Goal: Information Seeking & Learning: Learn about a topic

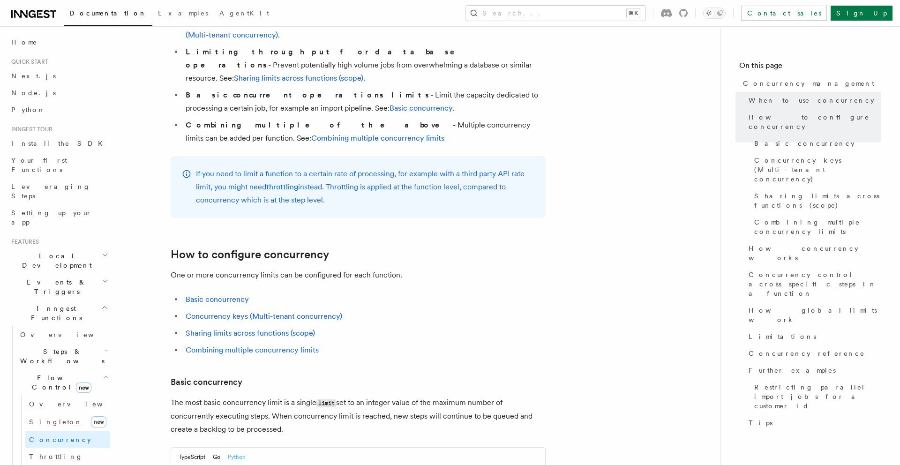
scroll to position [303, 0]
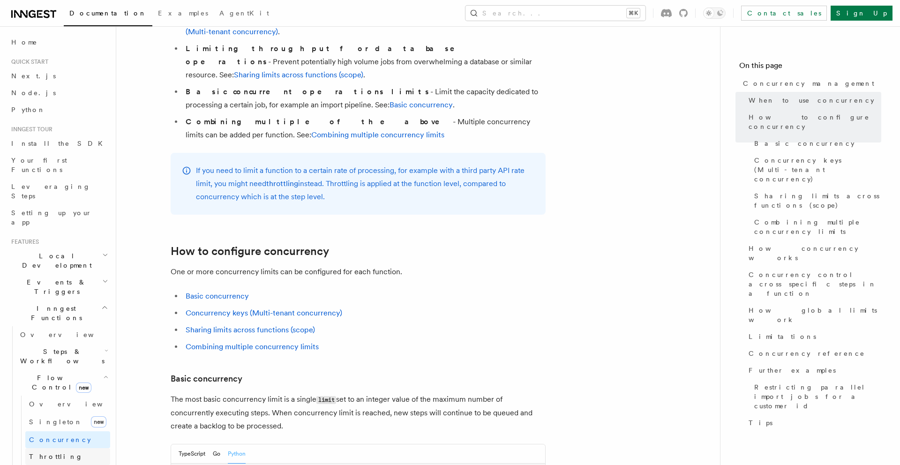
click at [53, 453] on span "Throttling" at bounding box center [56, 456] width 54 height 7
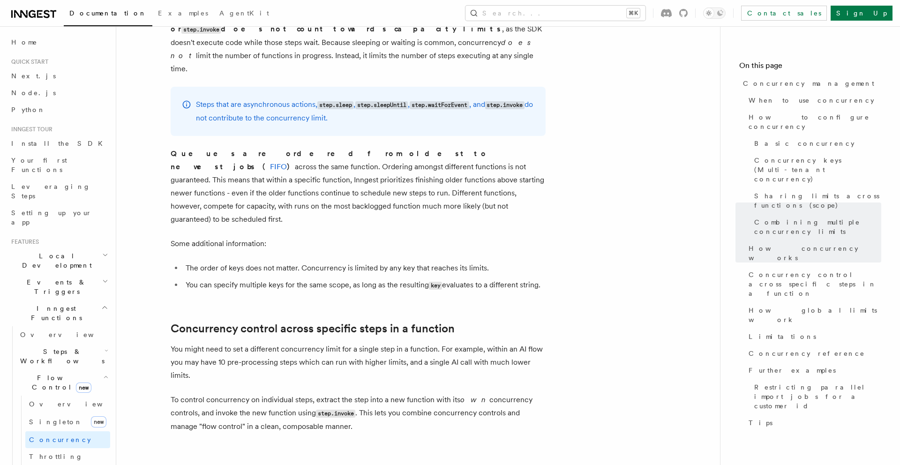
scroll to position [2027, 0]
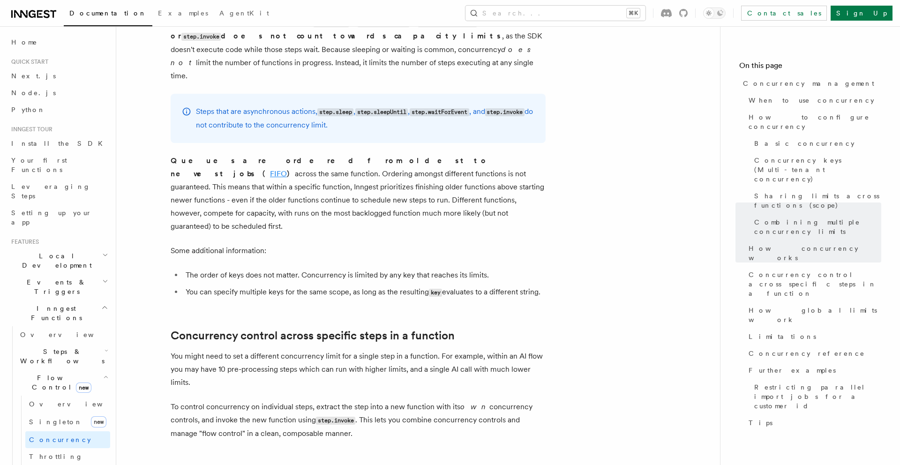
click at [287, 169] on link "FIFO" at bounding box center [278, 173] width 17 height 9
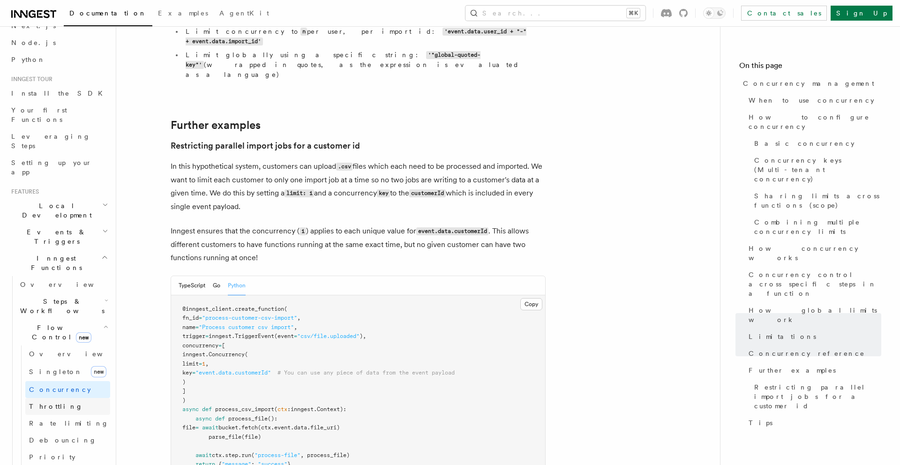
scroll to position [53, 0]
click at [73, 412] on link "Rate limiting" at bounding box center [67, 420] width 85 height 17
click at [71, 429] on link "Debouncing" at bounding box center [67, 437] width 85 height 17
click at [66, 446] on link "Priority" at bounding box center [67, 454] width 85 height 17
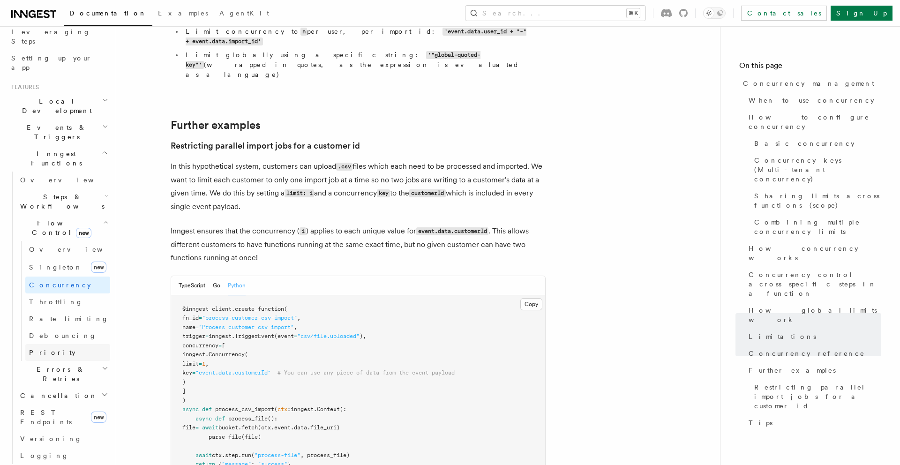
scroll to position [166, 0]
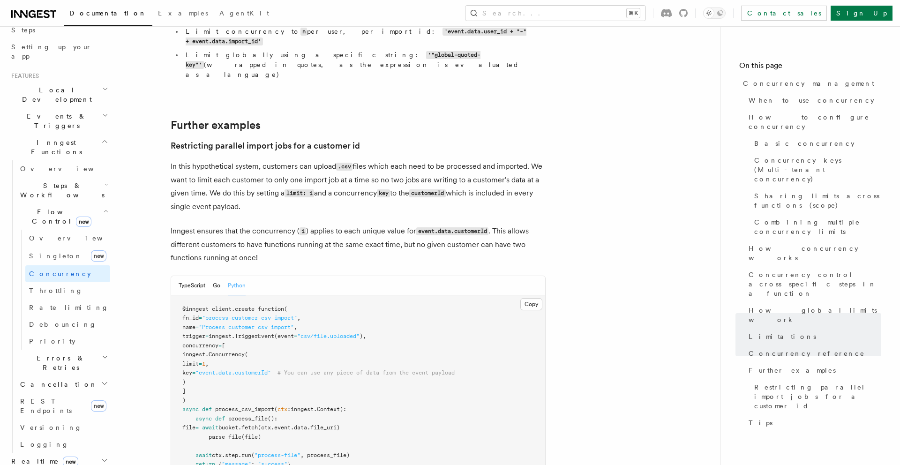
click at [95, 376] on h2 "Cancellation" at bounding box center [63, 384] width 94 height 17
click at [74, 436] on link "Cancel on events" at bounding box center [67, 449] width 85 height 26
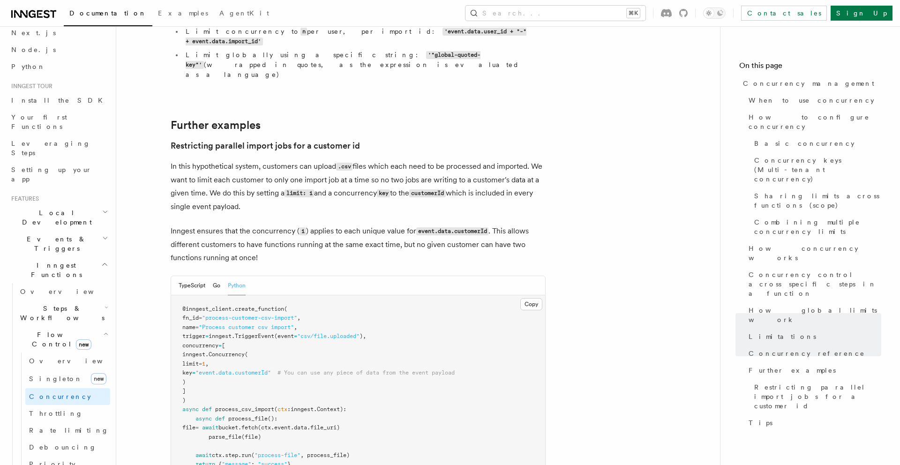
scroll to position [41, 0]
click at [79, 233] on h2 "Events & Triggers" at bounding box center [58, 246] width 103 height 26
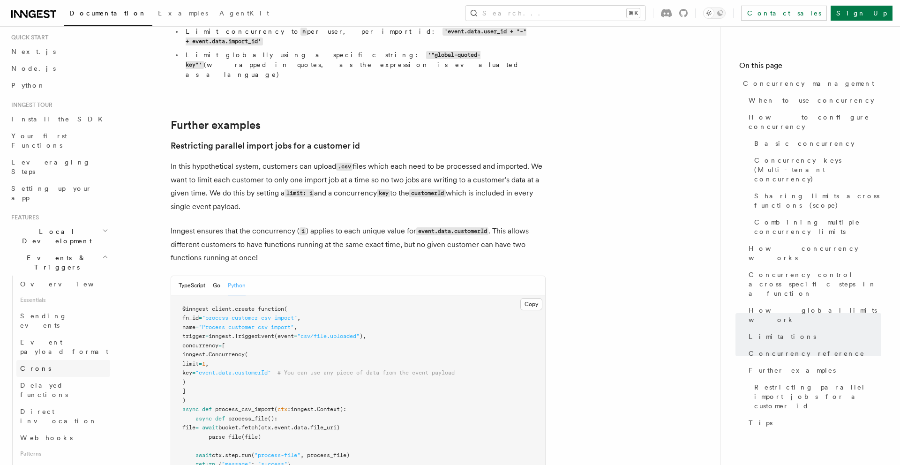
scroll to position [0, 0]
click at [80, 247] on h2 "Local Development" at bounding box center [58, 260] width 103 height 26
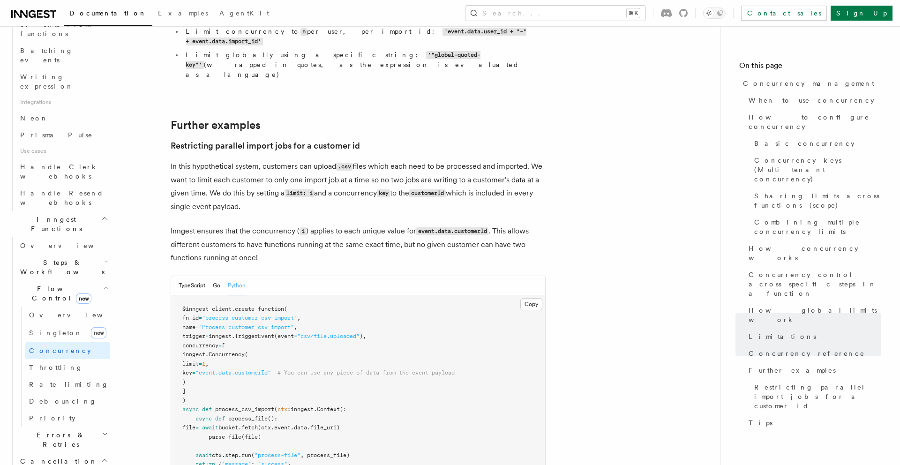
scroll to position [637, 0]
click at [93, 422] on h2 "Errors & Retries" at bounding box center [63, 435] width 94 height 26
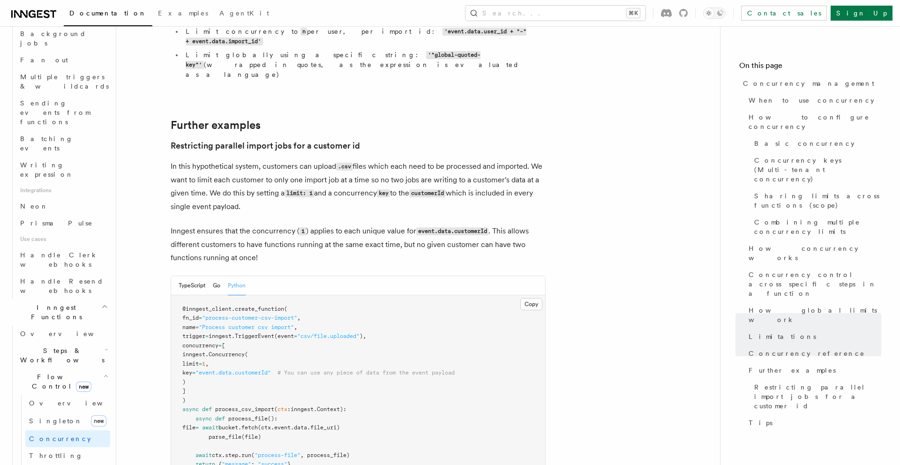
scroll to position [511, 0]
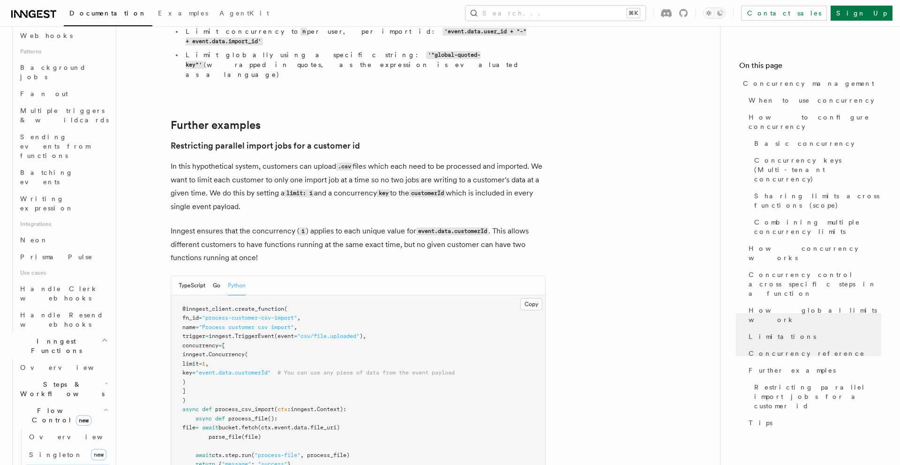
click at [99, 376] on h2 "Steps & Workflows" at bounding box center [63, 389] width 94 height 26
click at [85, 359] on link "Overview" at bounding box center [63, 367] width 94 height 17
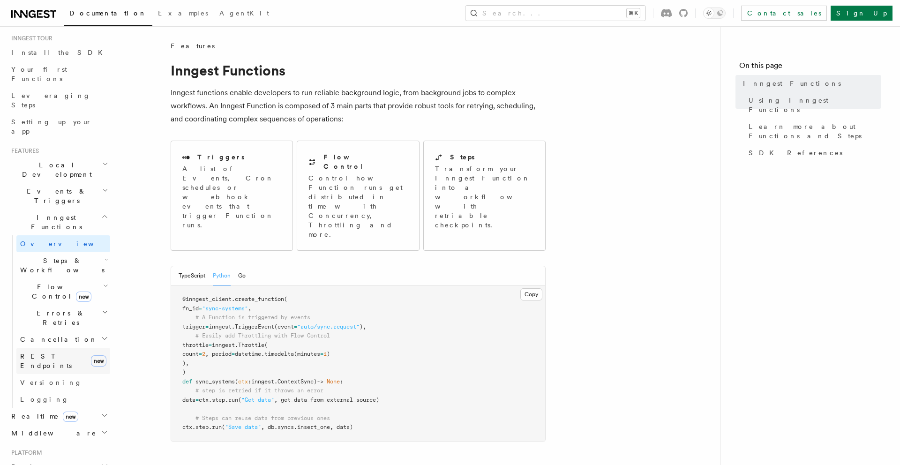
scroll to position [94, 0]
click at [78, 328] on h2 "Cancellation" at bounding box center [63, 336] width 94 height 17
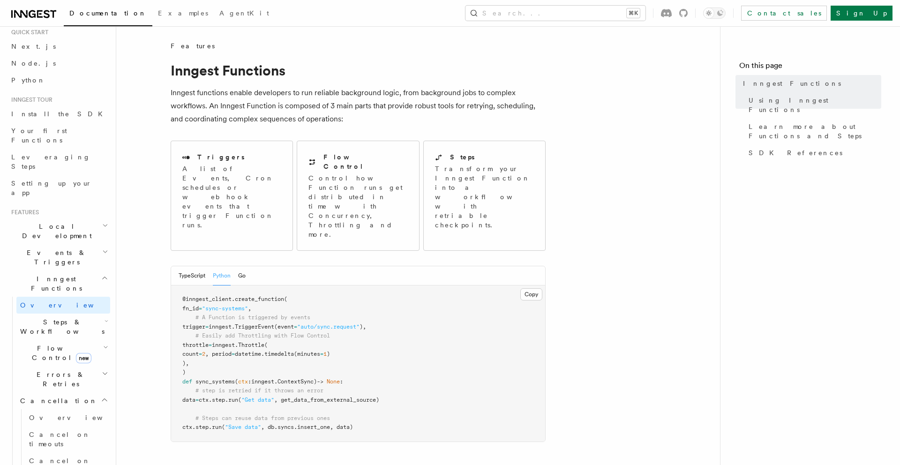
scroll to position [25, 0]
click at [94, 249] on h2 "Events & Triggers" at bounding box center [58, 262] width 103 height 26
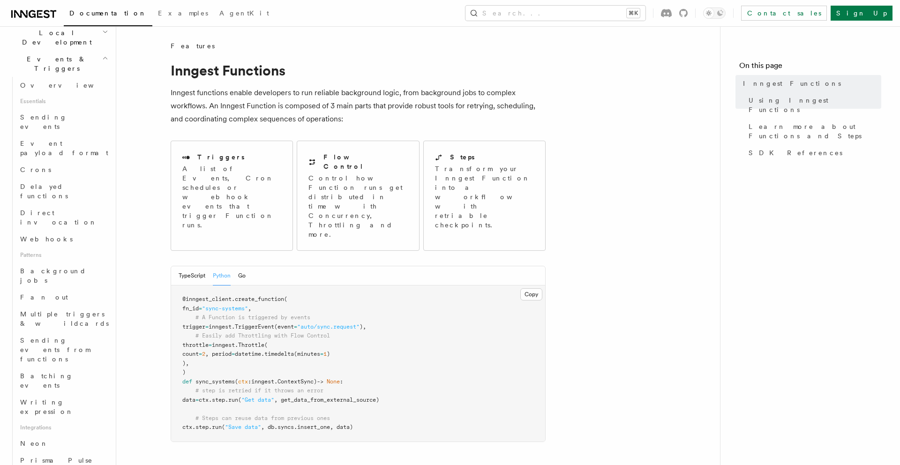
scroll to position [228, 0]
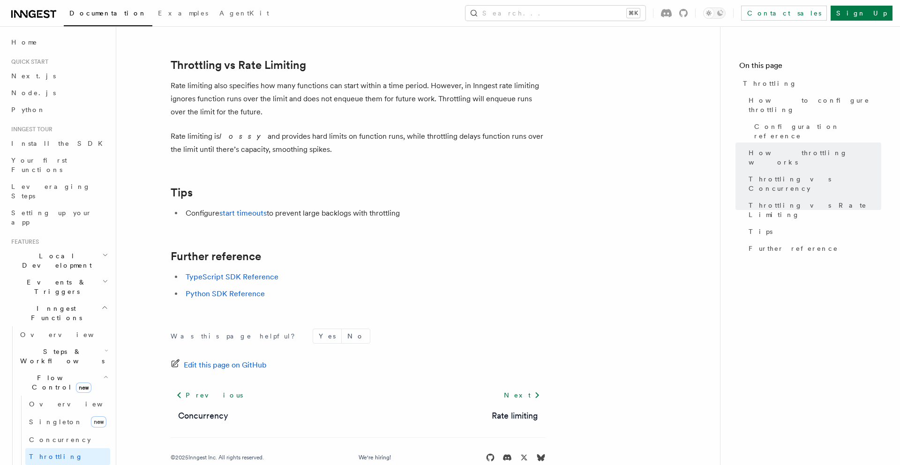
scroll to position [990, 0]
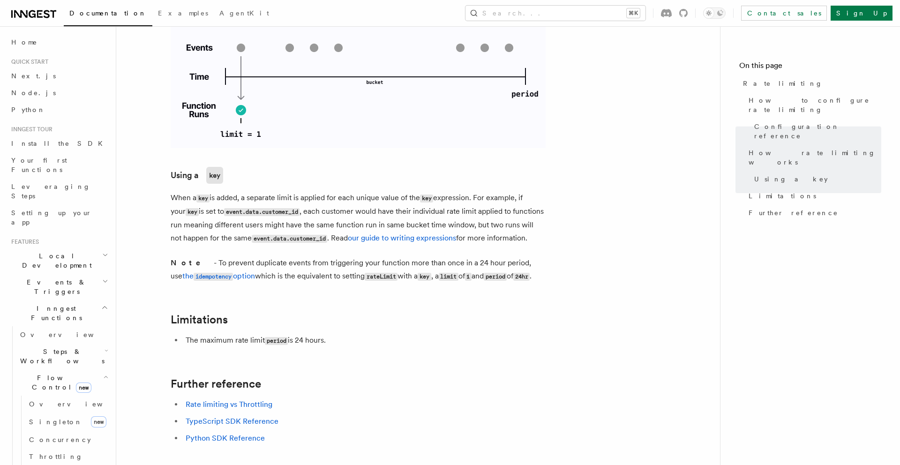
scroll to position [1264, 0]
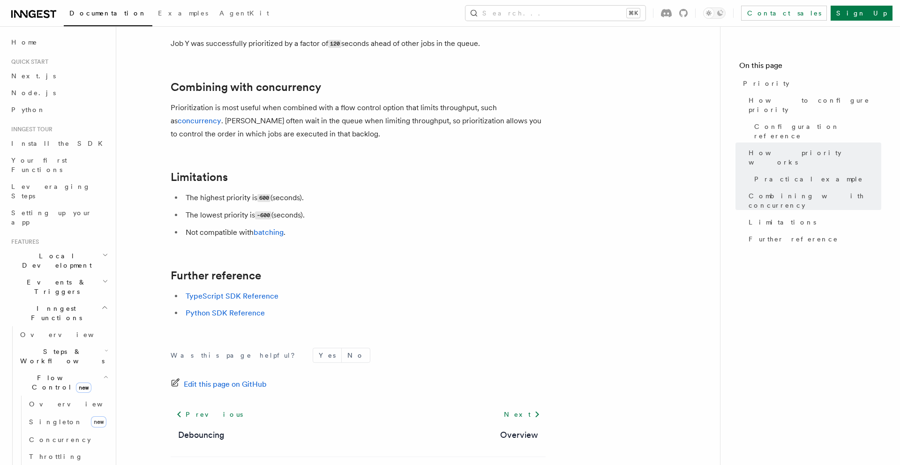
scroll to position [915, 0]
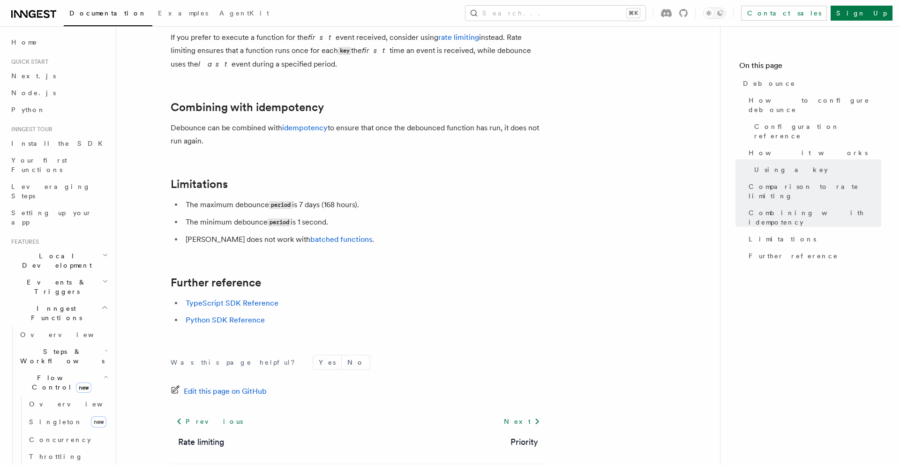
scroll to position [948, 0]
click at [334, 239] on link "batched functions" at bounding box center [341, 237] width 62 height 9
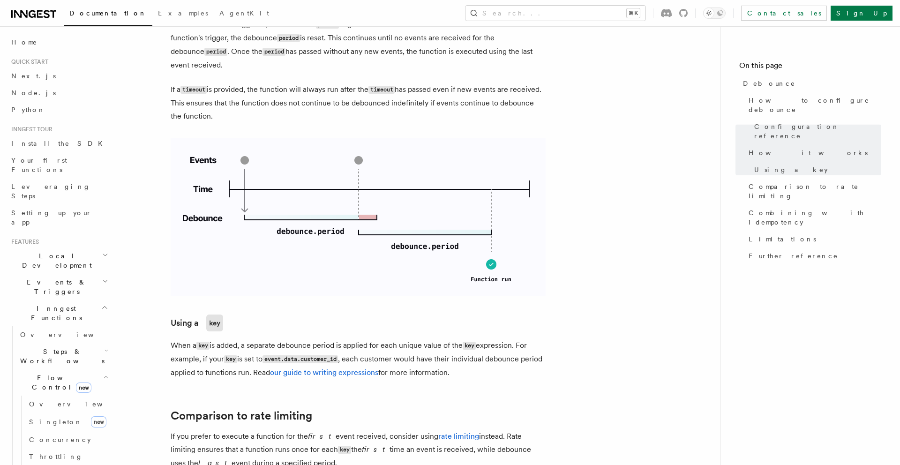
scroll to position [563, 0]
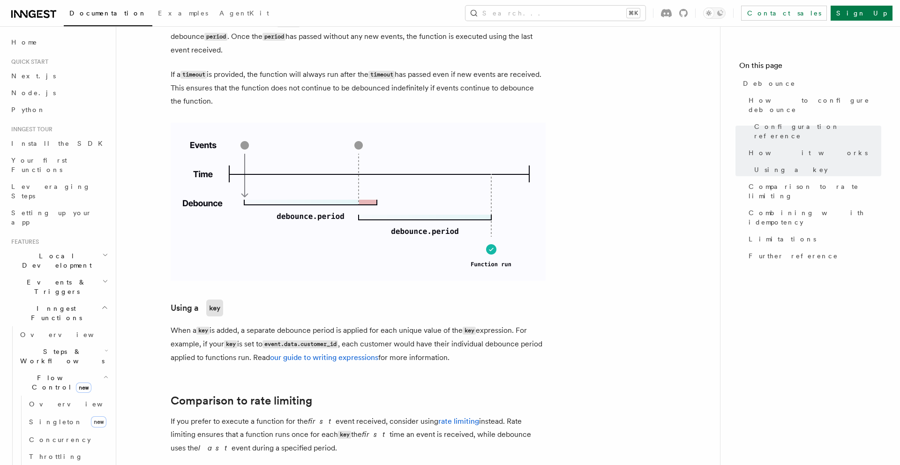
click at [224, 246] on img at bounding box center [358, 202] width 375 height 158
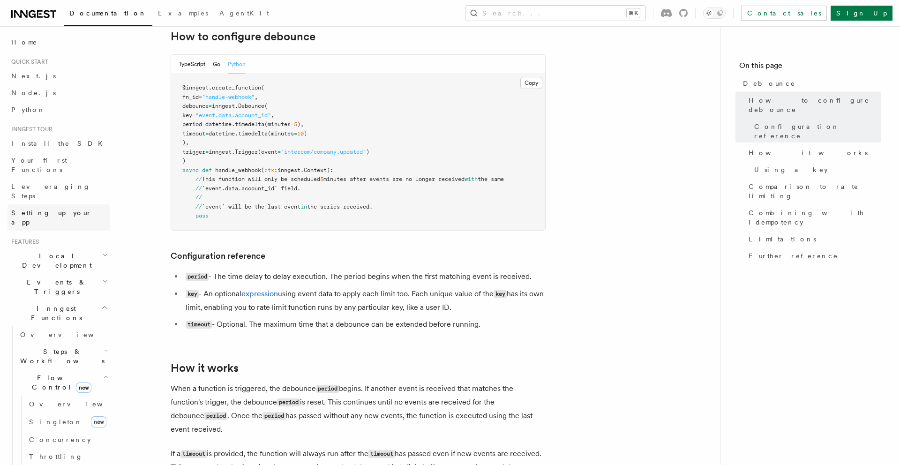
scroll to position [185, 0]
click at [208, 107] on span "debounce" at bounding box center [195, 105] width 26 height 7
drag, startPoint x: 213, startPoint y: 142, endPoint x: 174, endPoint y: 106, distance: 53.0
click at [174, 106] on pre "@inngest . create_function ( fn_id = "handle-webhook" , debounce = inngest. Deb…" at bounding box center [358, 151] width 374 height 156
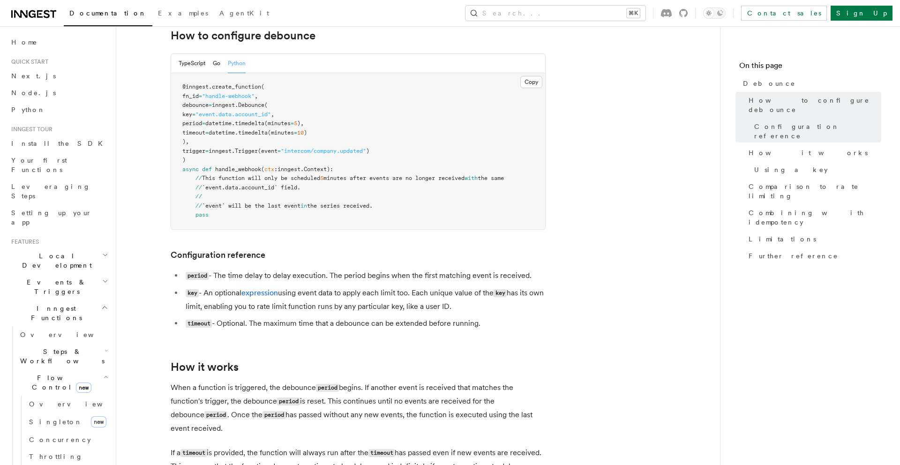
copy code "debounce = inngest. Debounce ( key = "event.data.account_id" , period = datetim…"
click at [54, 436] on span "Concurrency" at bounding box center [60, 439] width 62 height 7
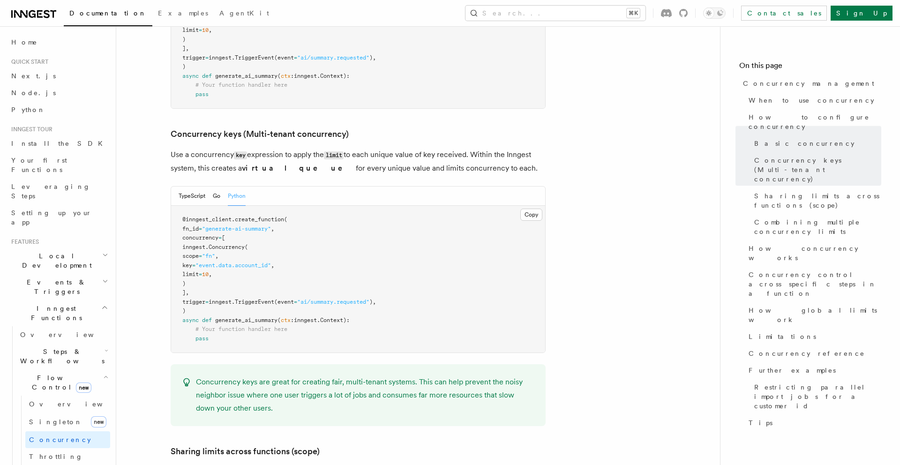
scroll to position [786, 0]
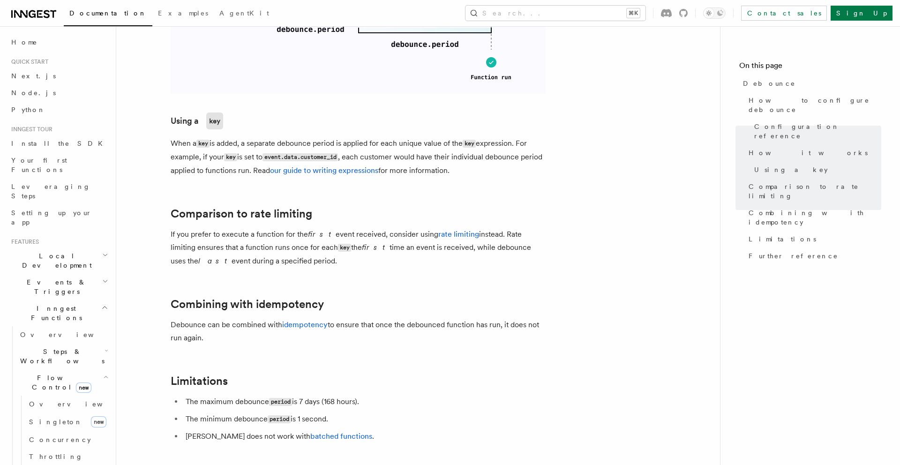
scroll to position [749, 0]
click at [342, 173] on link "our guide to writing expressions" at bounding box center [324, 170] width 108 height 9
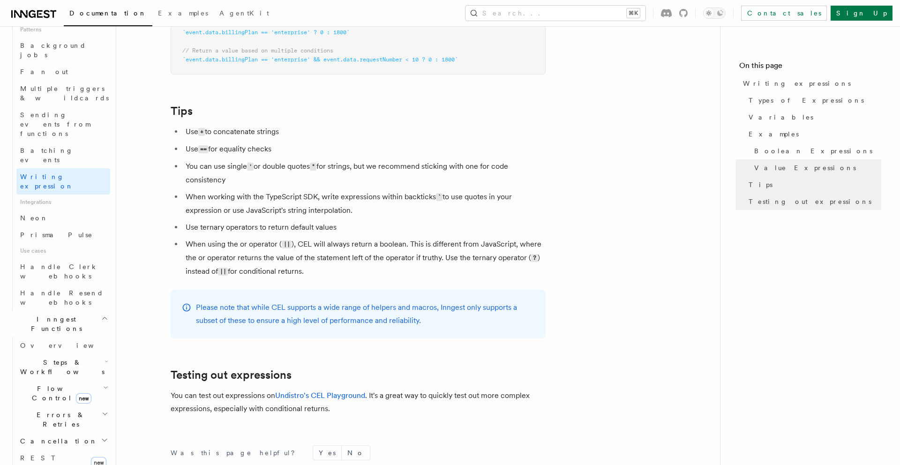
scroll to position [452, 0]
click at [97, 402] on h2 "Errors & Retries" at bounding box center [63, 415] width 94 height 26
click at [97, 376] on h2 "Flow Control new" at bounding box center [63, 389] width 94 height 26
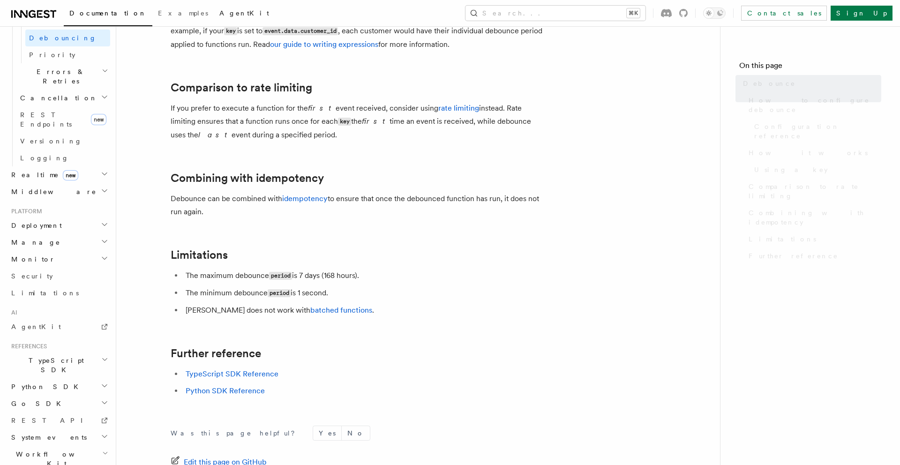
scroll to position [424, 0]
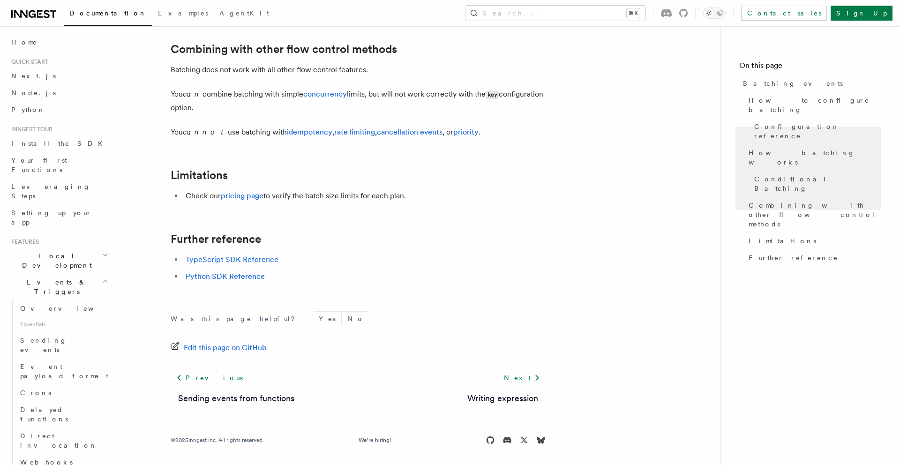
scroll to position [1012, 0]
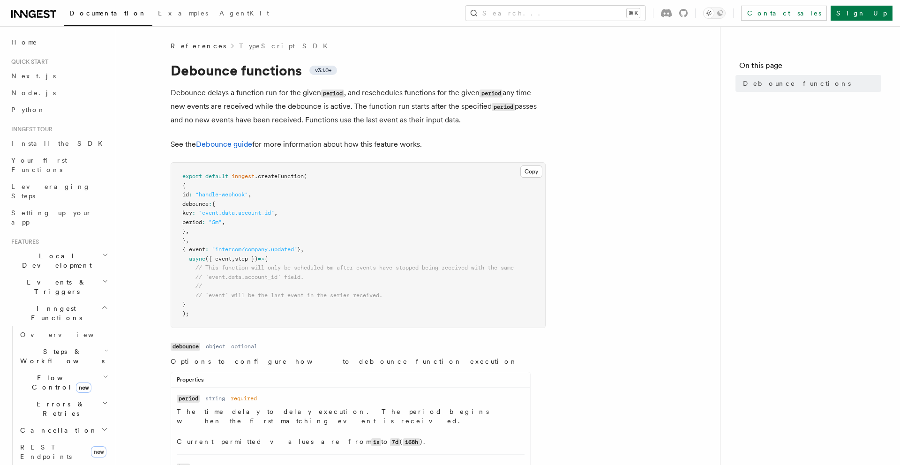
click at [88, 300] on h2 "Inngest Functions" at bounding box center [58, 313] width 103 height 26
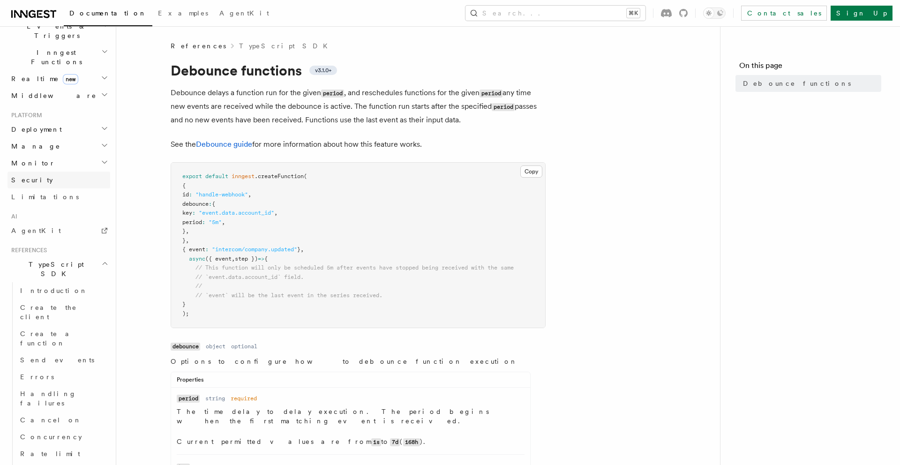
scroll to position [306, 0]
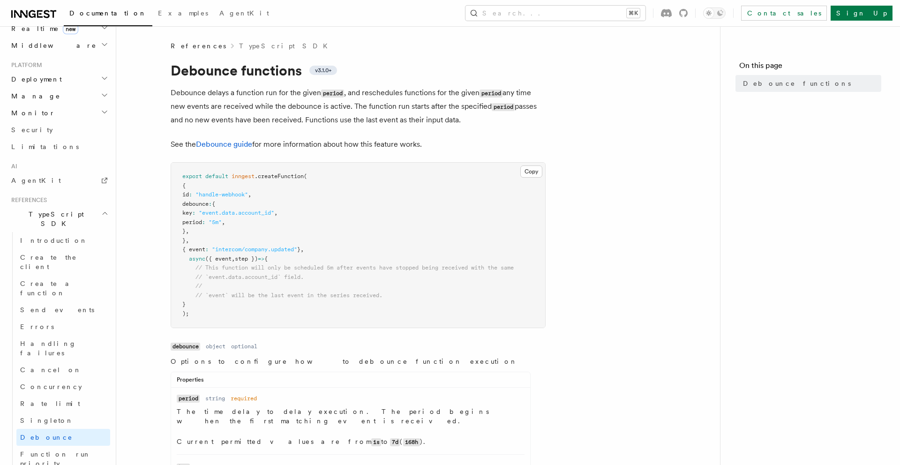
click at [91, 206] on h2 "TypeScript SDK" at bounding box center [58, 219] width 103 height 26
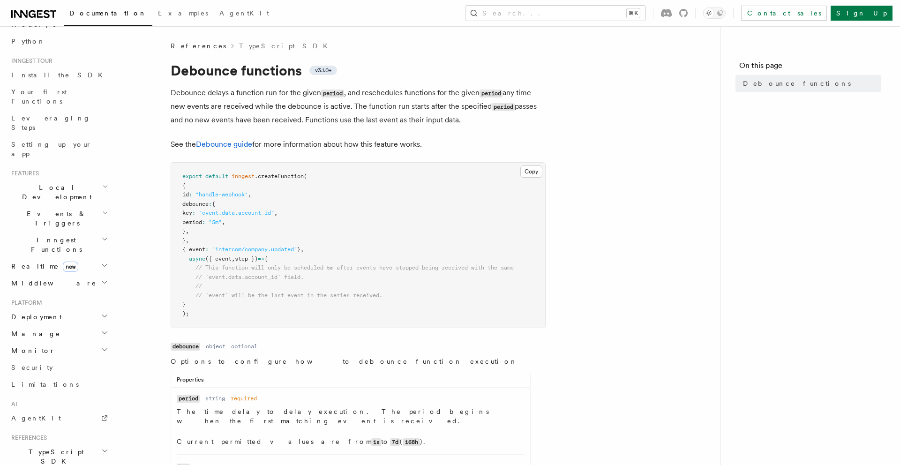
scroll to position [0, 0]
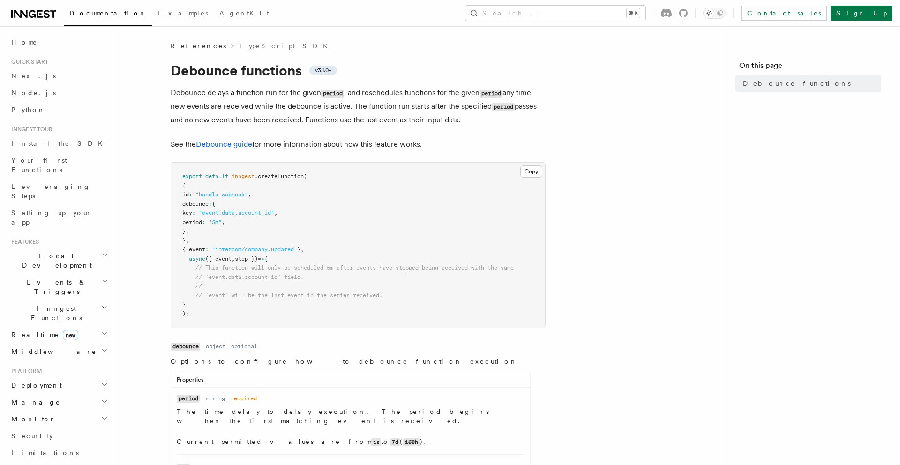
click at [77, 326] on h2 "Realtime new" at bounding box center [58, 334] width 103 height 17
click at [78, 300] on h2 "Inngest Functions" at bounding box center [58, 313] width 103 height 26
click at [78, 274] on h2 "Events & Triggers" at bounding box center [58, 287] width 103 height 26
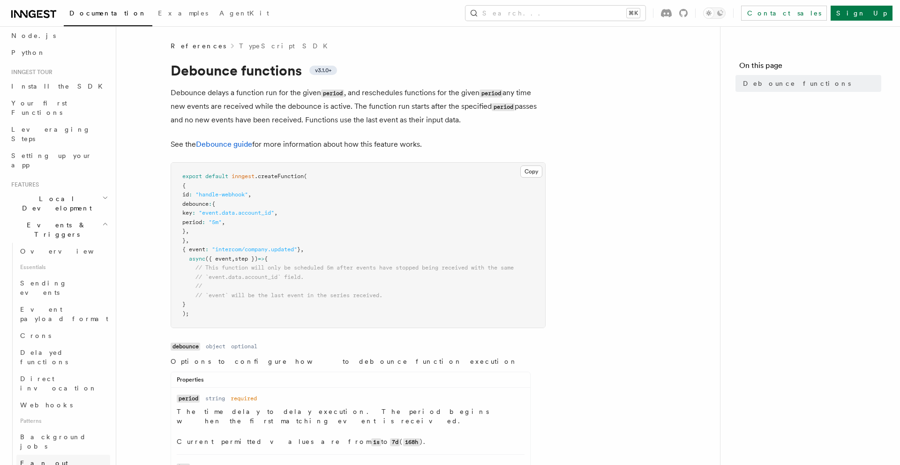
scroll to position [52, 0]
click at [67, 199] on span "Local Development" at bounding box center [54, 208] width 95 height 19
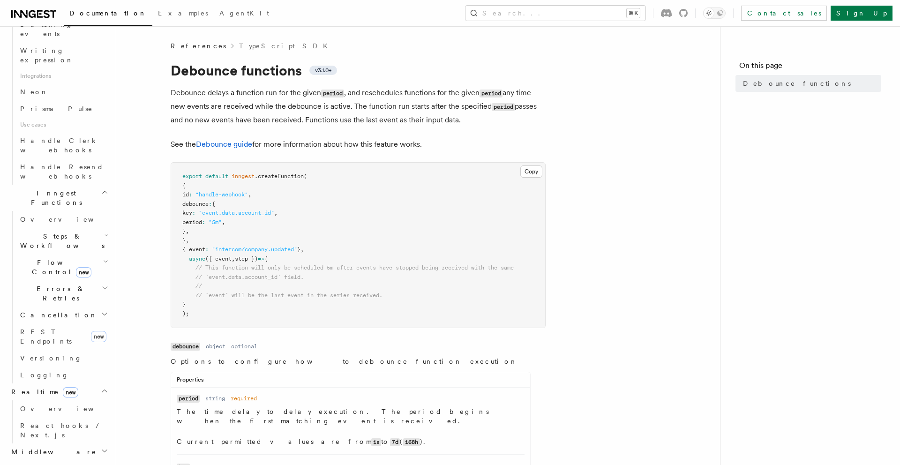
scroll to position [663, 0]
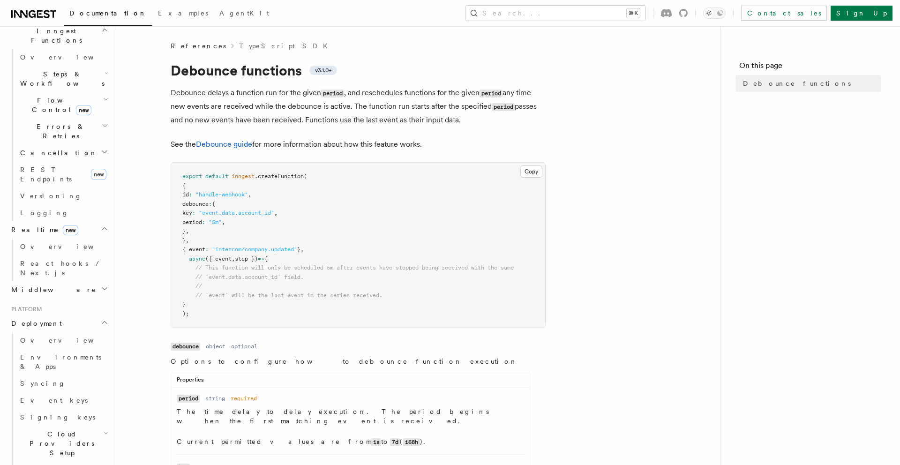
scroll to position [827, 0]
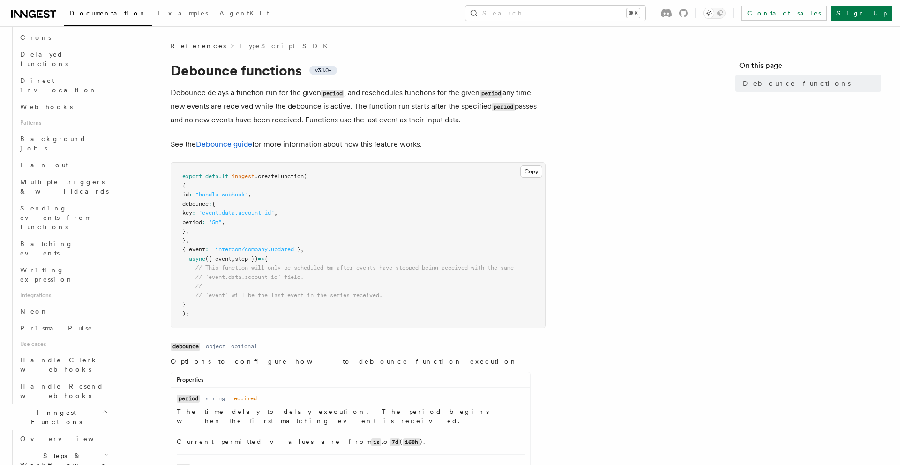
scroll to position [262, 0]
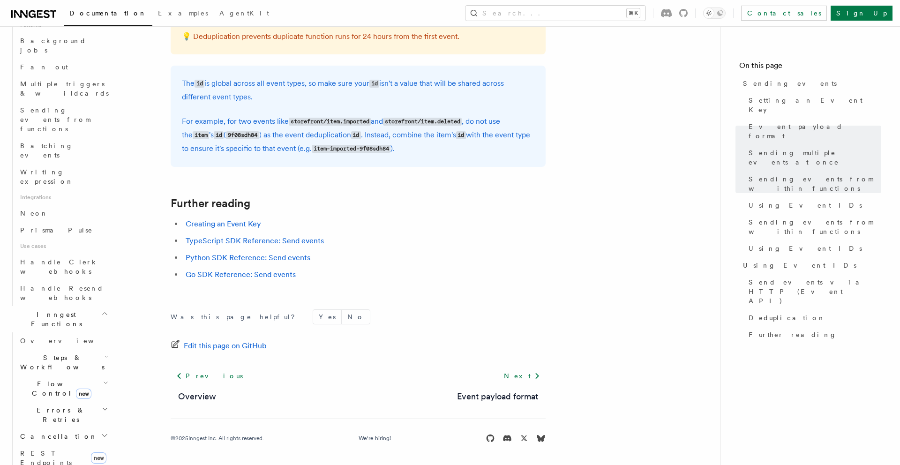
scroll to position [462, 0]
click at [98, 393] on h2 "Errors & Retries" at bounding box center [63, 406] width 94 height 26
click at [103, 371] on icon "button" at bounding box center [105, 374] width 5 height 7
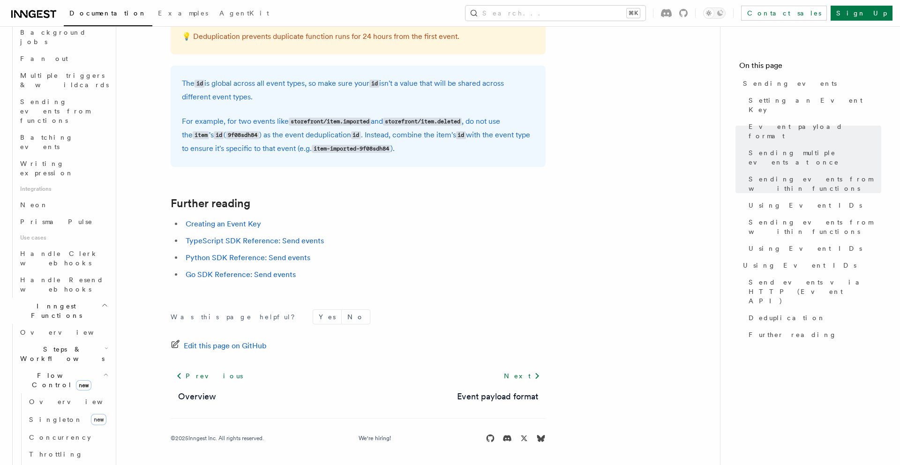
click at [104, 344] on icon "button" at bounding box center [106, 347] width 4 height 7
